Goal: Information Seeking & Learning: Learn about a topic

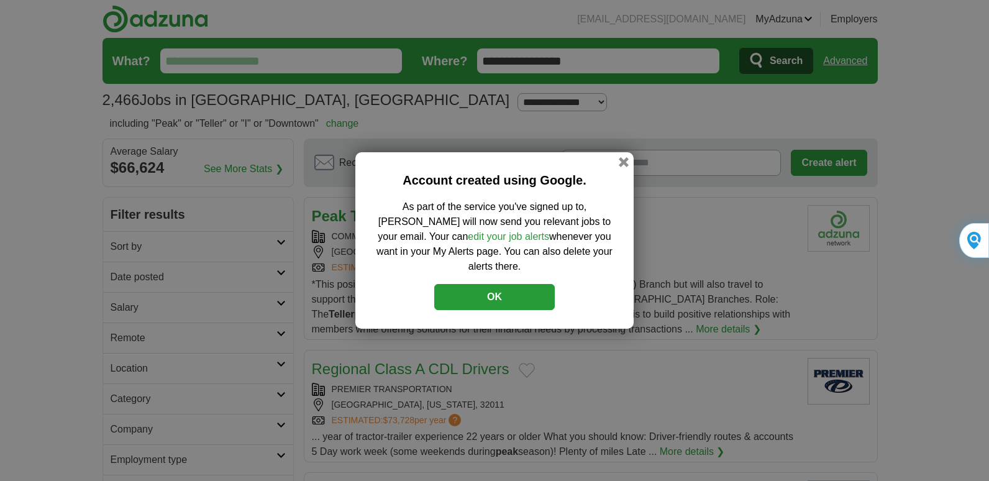
click at [529, 290] on button "OK" at bounding box center [494, 297] width 121 height 26
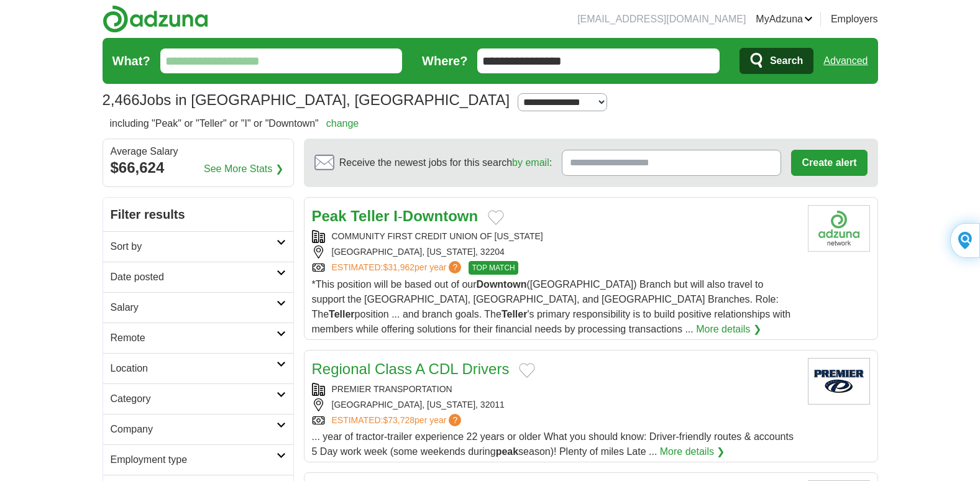
click at [504, 217] on button "Add to favorite jobs" at bounding box center [496, 217] width 16 height 15
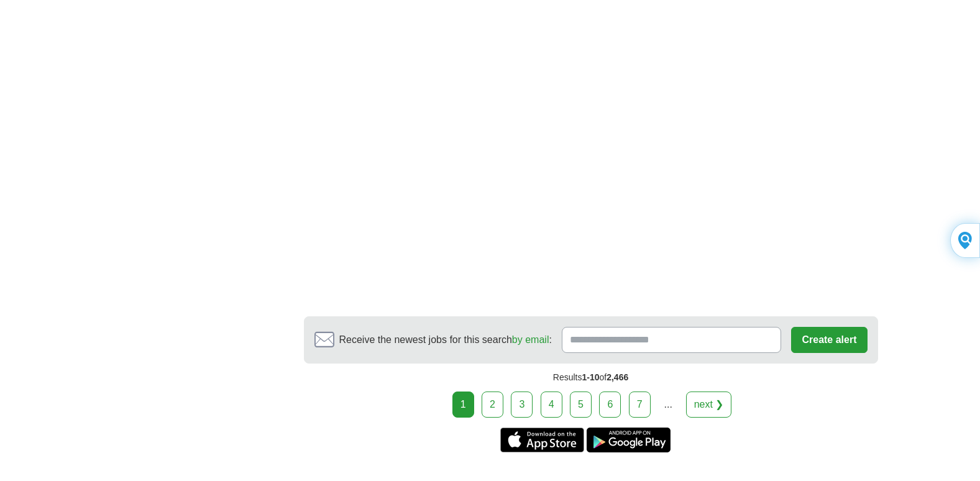
scroll to position [2028, 0]
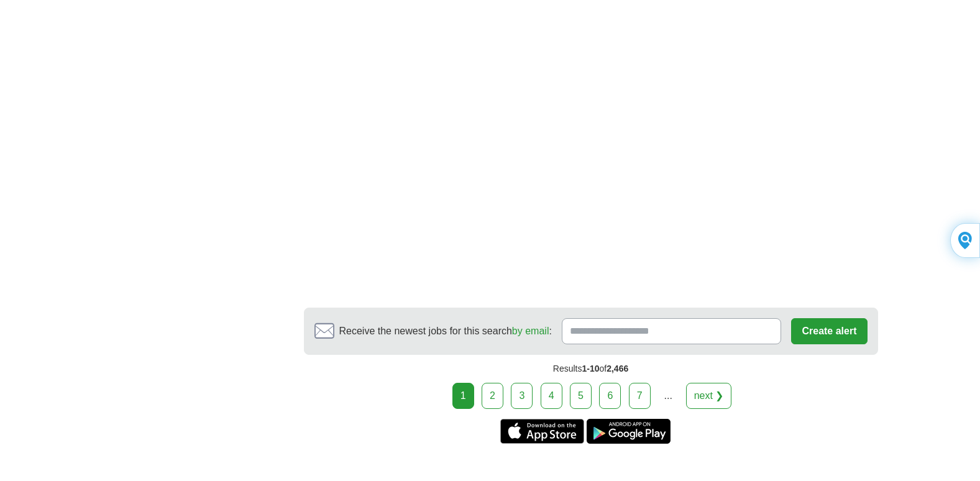
click at [710, 383] on link "next ❯" at bounding box center [709, 396] width 46 height 26
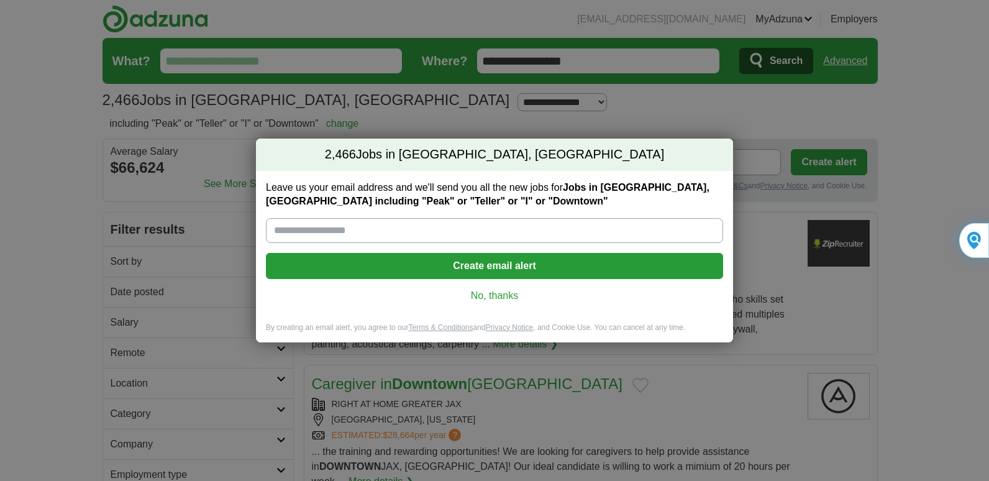
click at [604, 224] on input "Leave us your email address and we'll send you all the new jobs for Jobs in Jac…" at bounding box center [494, 230] width 457 height 25
click at [695, 109] on div "2,466 Jobs in Jacksonville, FL Leave us your email address and we'll send you a…" at bounding box center [494, 240] width 989 height 481
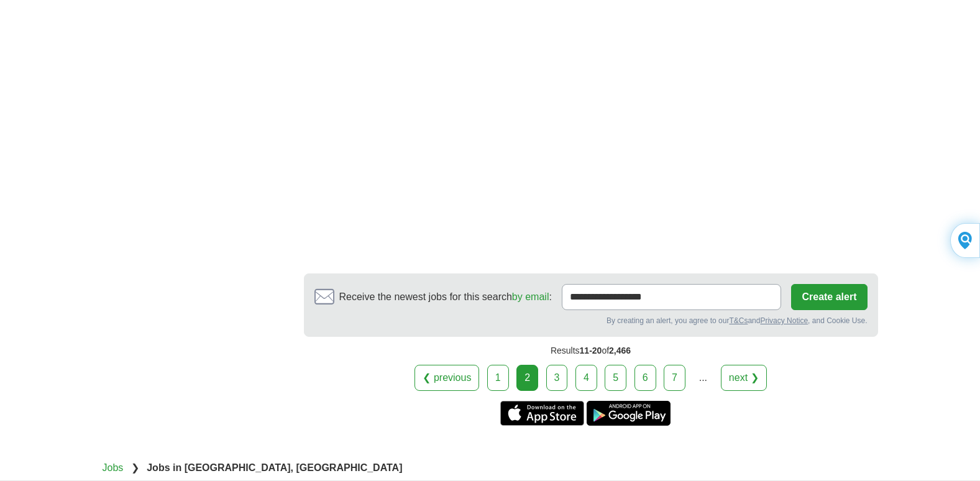
scroll to position [2177, 0]
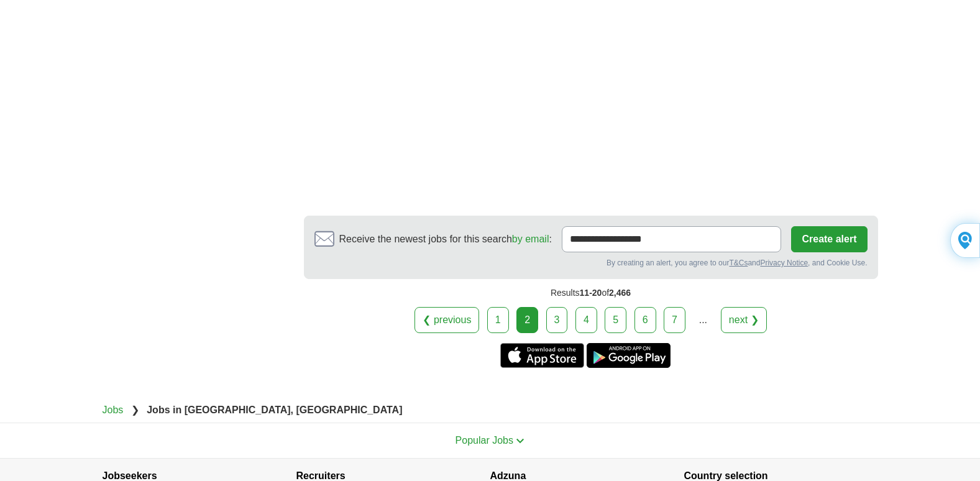
click at [743, 307] on link "next ❯" at bounding box center [744, 320] width 46 height 26
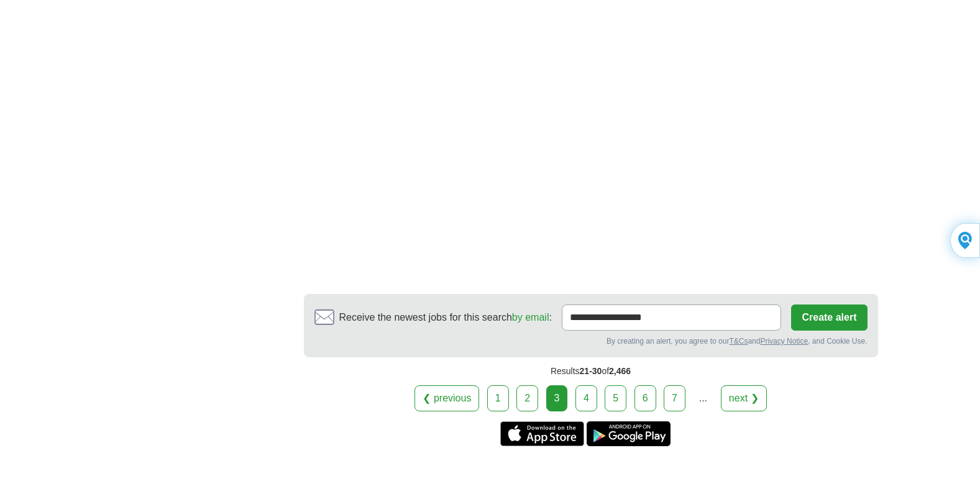
scroll to position [2268, 0]
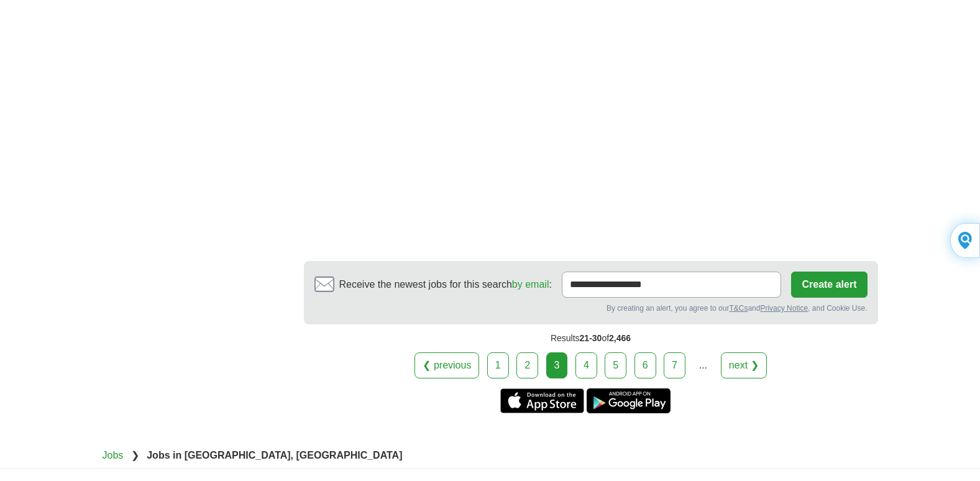
click at [584, 353] on link "4" at bounding box center [586, 365] width 22 height 26
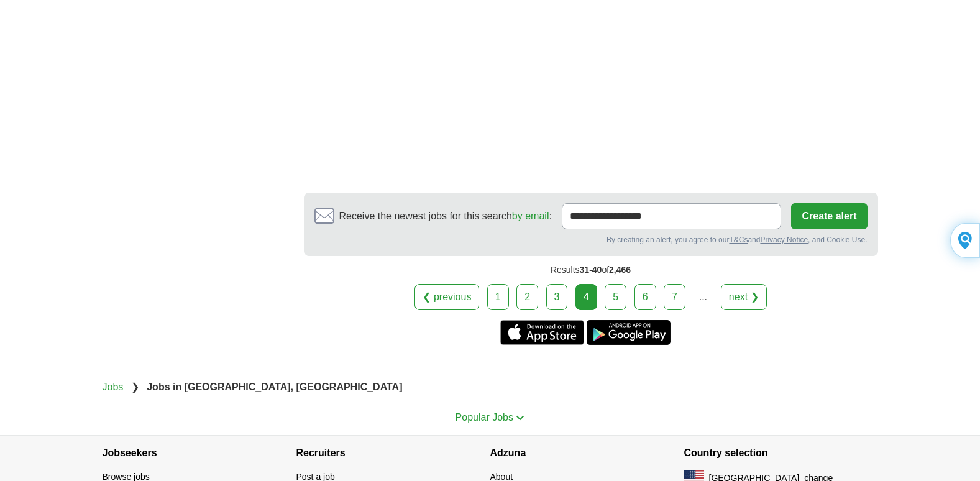
scroll to position [2295, 0]
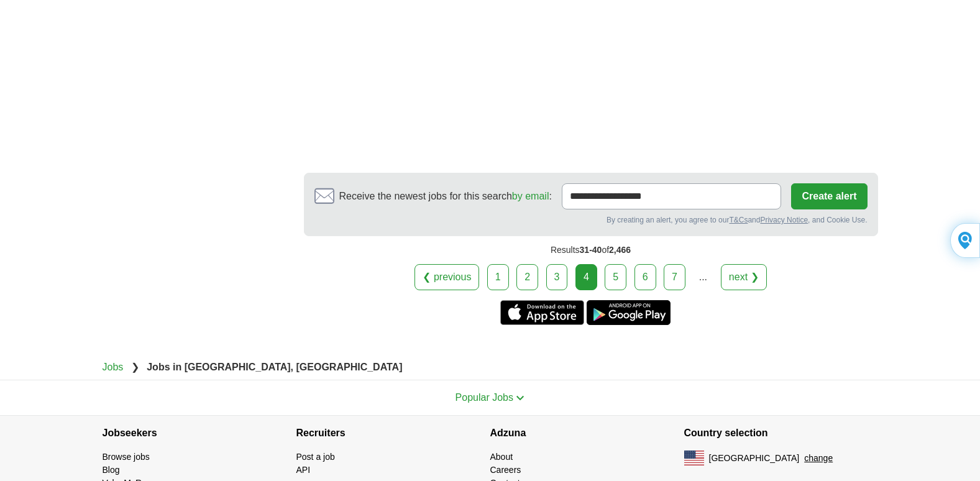
click at [742, 264] on link "next ❯" at bounding box center [744, 277] width 46 height 26
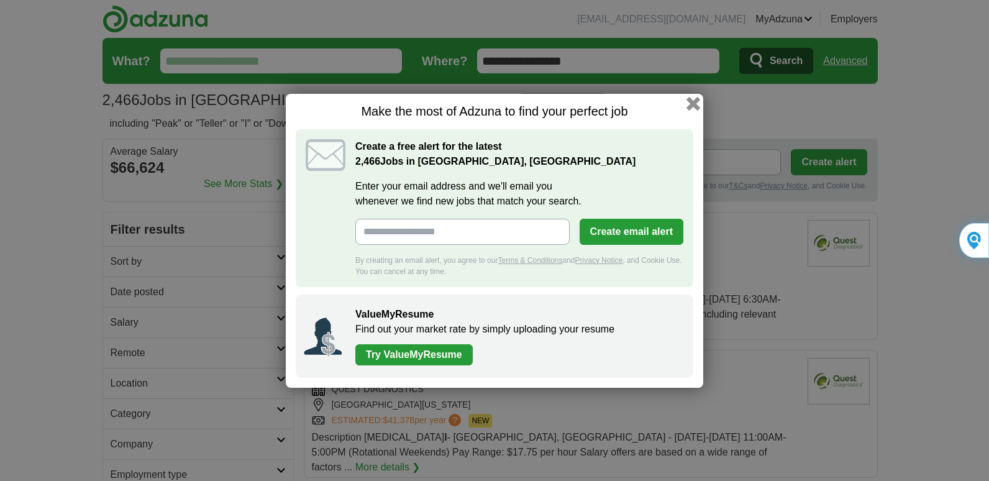
click at [692, 102] on button "button" at bounding box center [694, 103] width 14 height 14
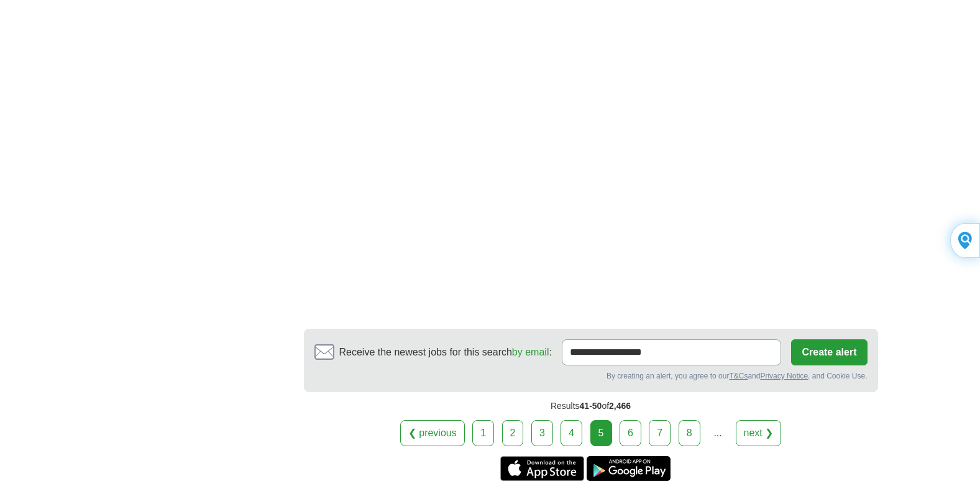
scroll to position [2127, 0]
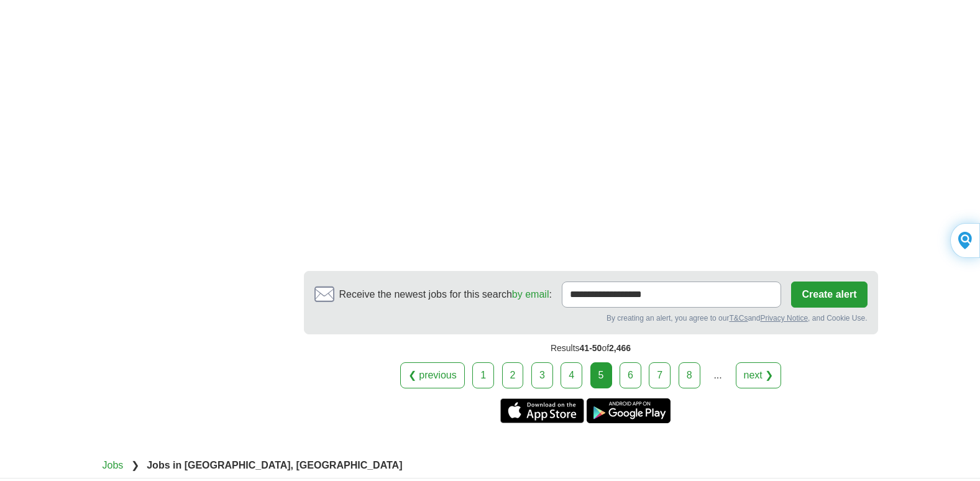
click at [635, 362] on link "6" at bounding box center [631, 375] width 22 height 26
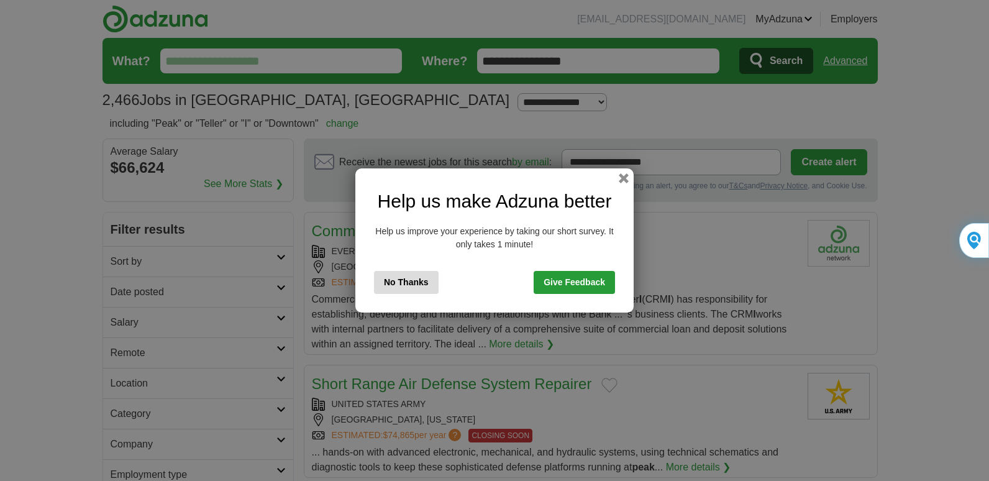
click at [406, 278] on button "No Thanks" at bounding box center [406, 282] width 65 height 23
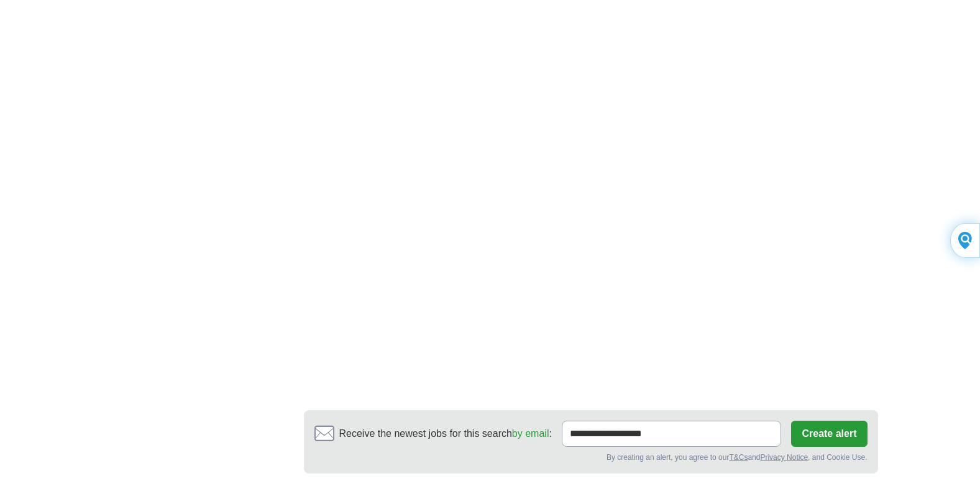
scroll to position [2102, 0]
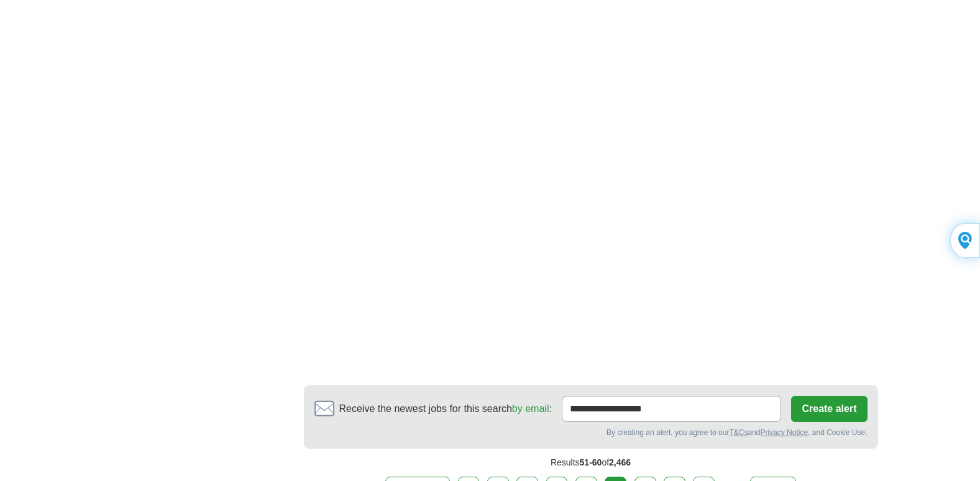
click at [646, 477] on link "7" at bounding box center [646, 490] width 22 height 26
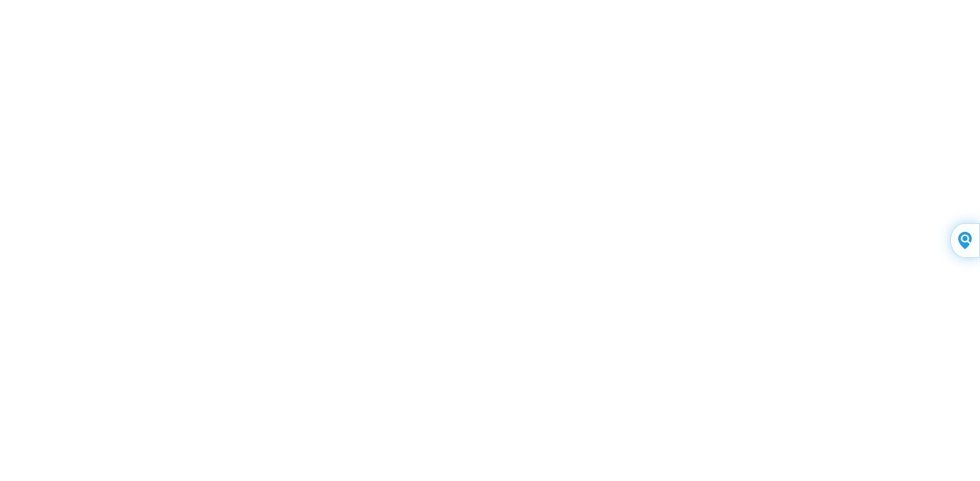
scroll to position [2069, 0]
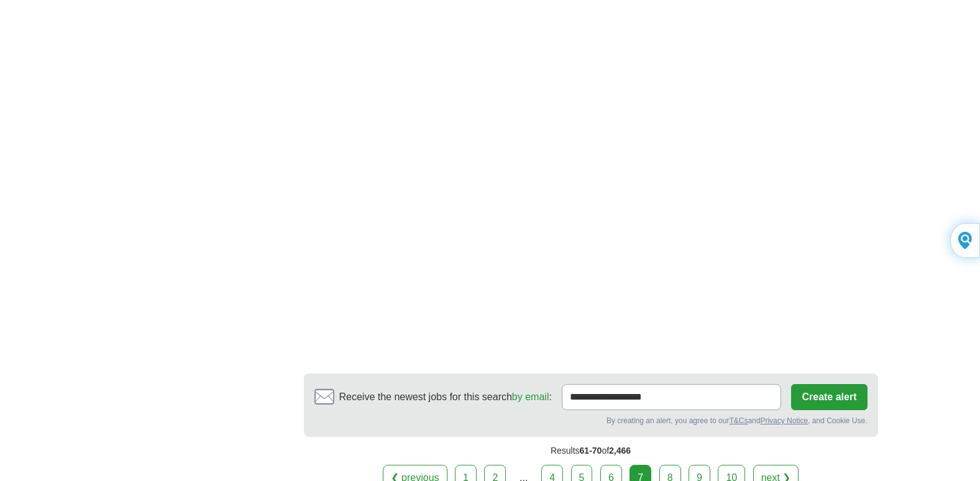
click at [776, 465] on link "next ❯" at bounding box center [776, 478] width 46 height 26
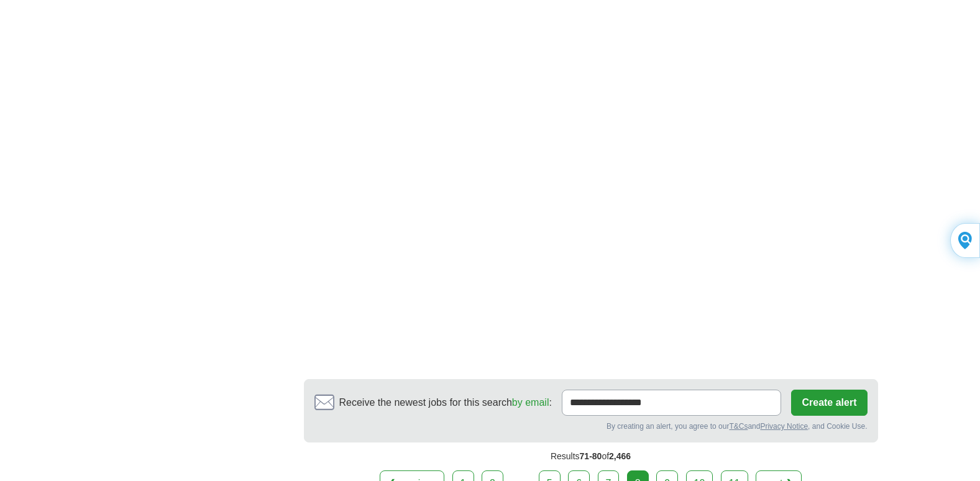
scroll to position [1888, 0]
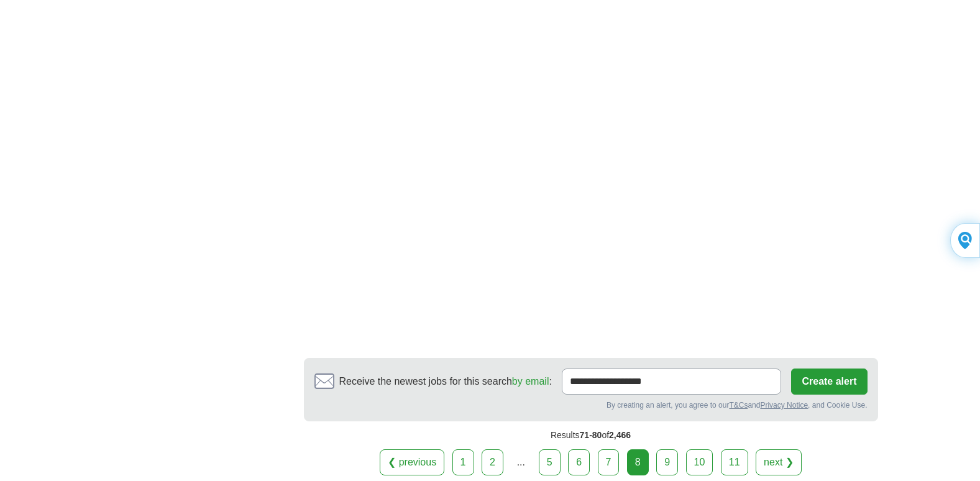
click at [776, 449] on link "next ❯" at bounding box center [779, 462] width 46 height 26
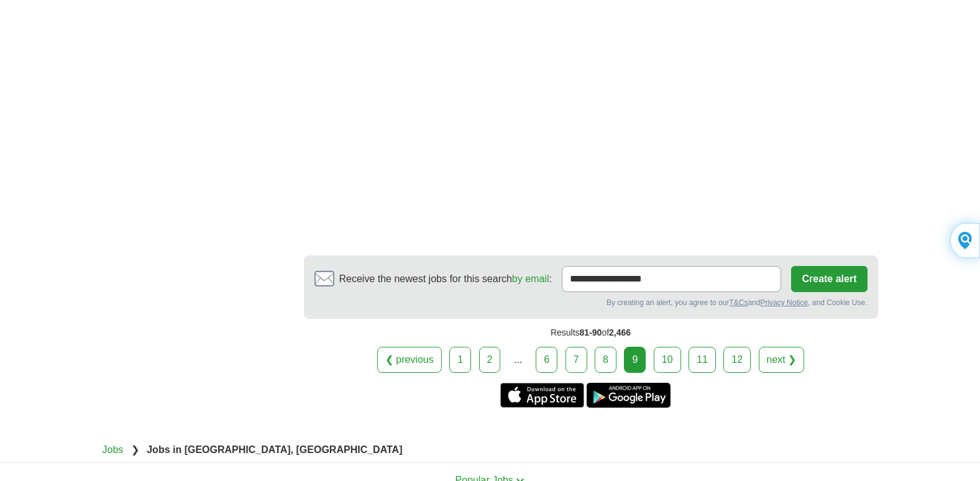
scroll to position [2136, 0]
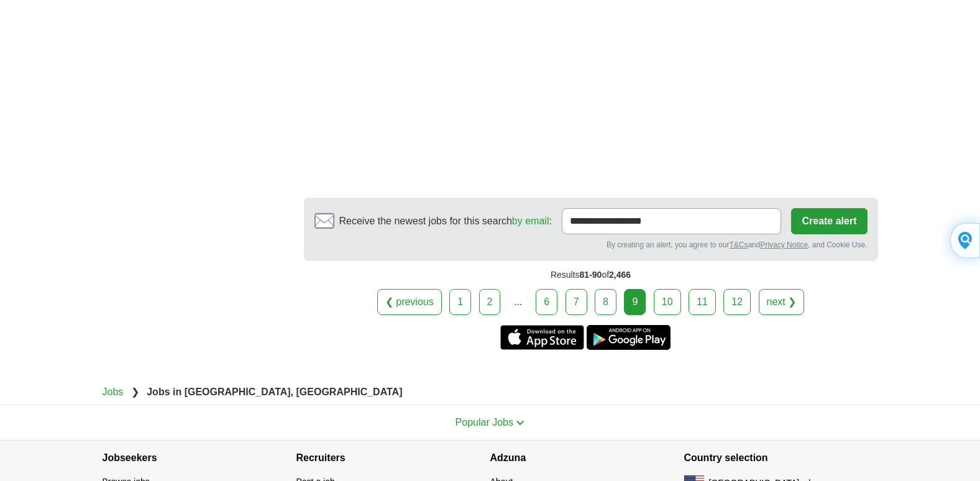
click at [463, 289] on link "1" at bounding box center [460, 302] width 22 height 26
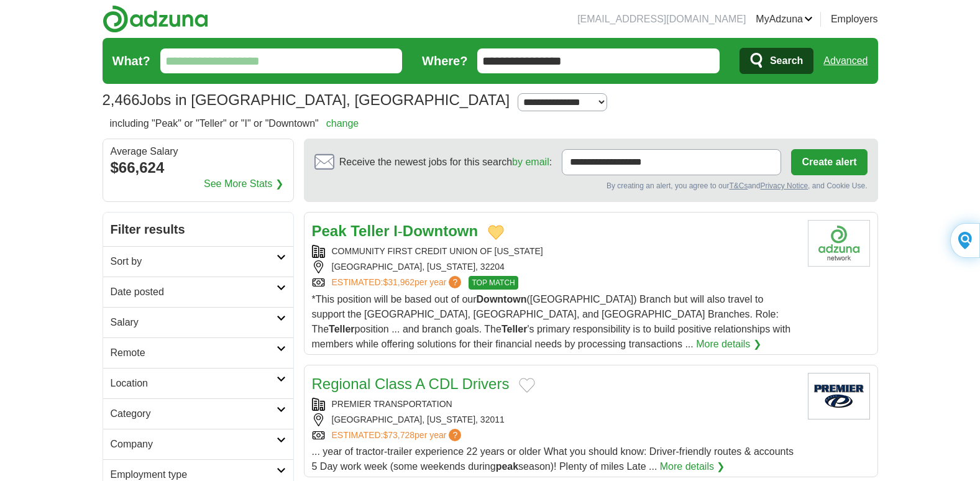
click at [503, 282] on span "TOP MATCH" at bounding box center [493, 283] width 49 height 14
